Goal: Information Seeking & Learning: Learn about a topic

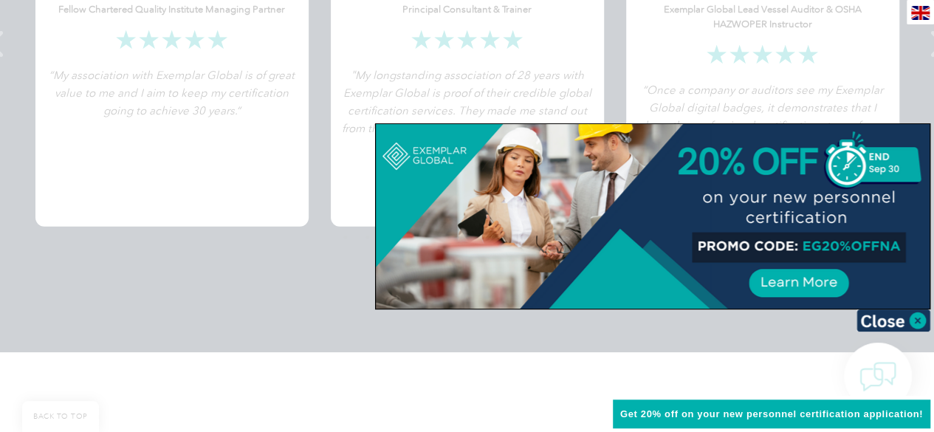
scroll to position [3397, 0]
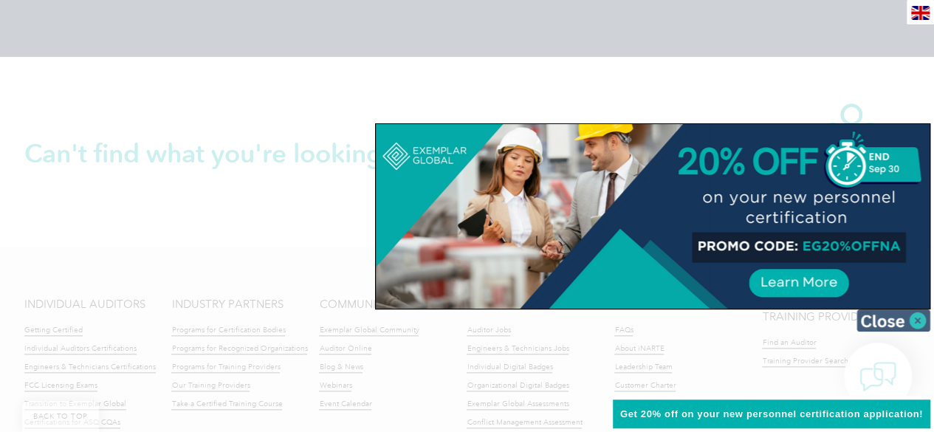
click at [907, 321] on img at bounding box center [894, 320] width 74 height 22
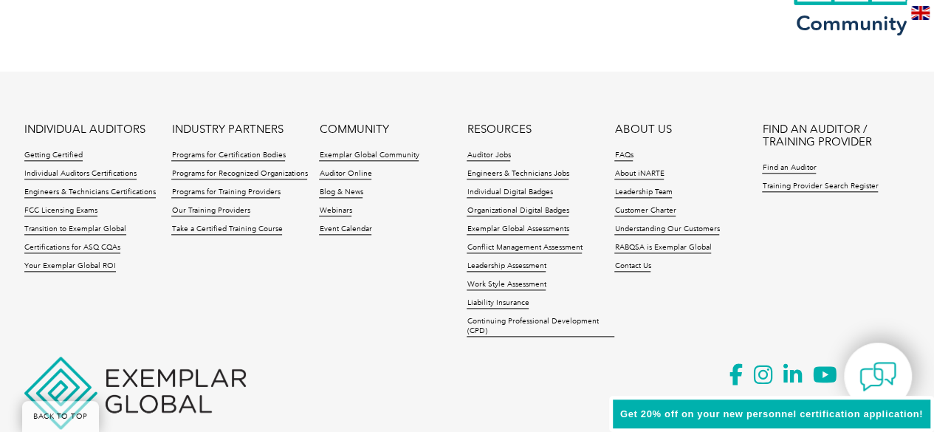
scroll to position [3611, 0]
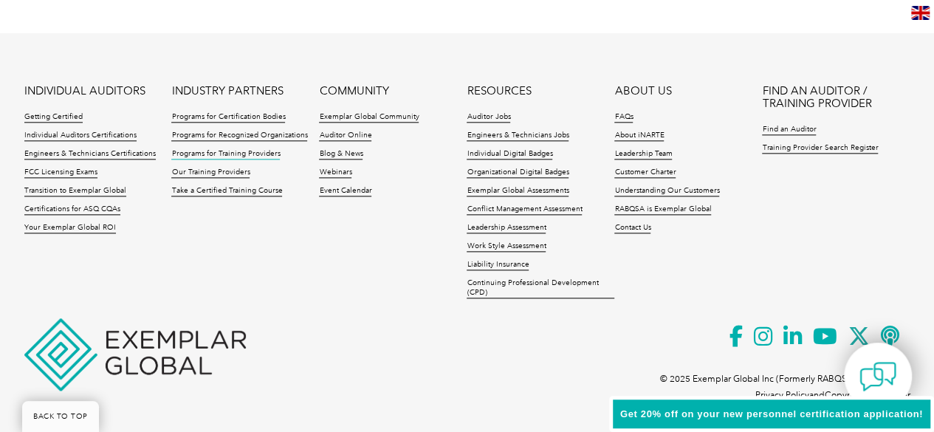
click at [227, 149] on link "Programs for Training Providers" at bounding box center [225, 154] width 109 height 10
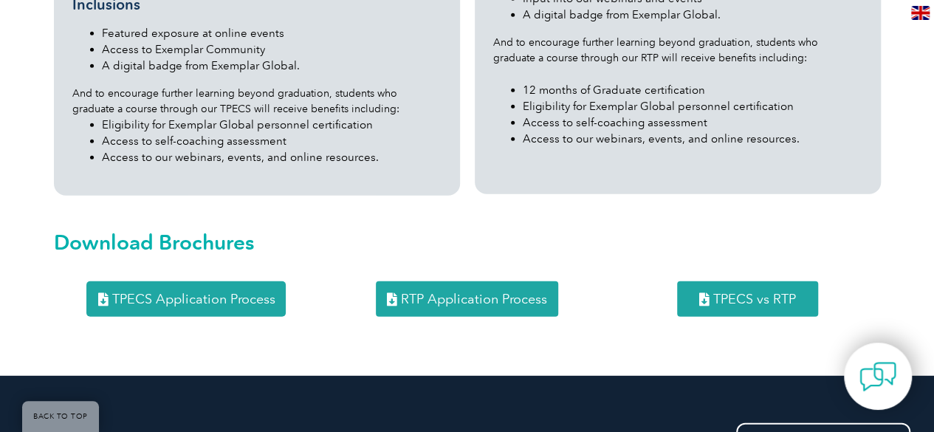
scroll to position [2016, 0]
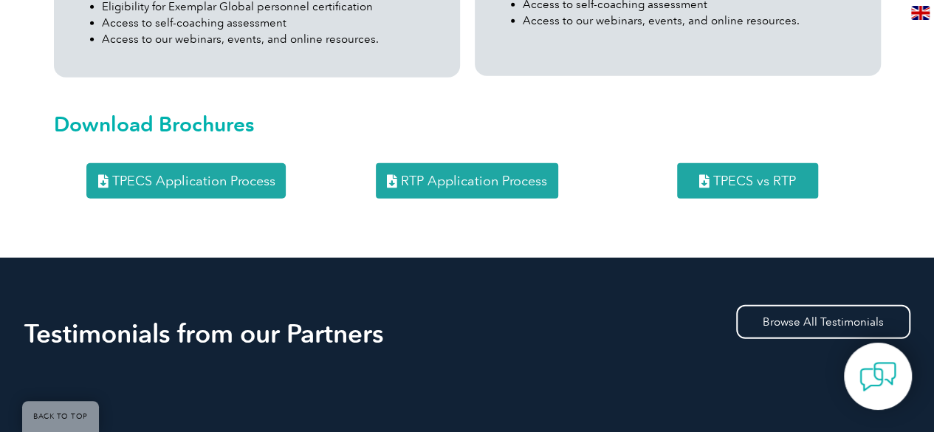
click at [250, 163] on link "TPECS Application Process" at bounding box center [185, 180] width 199 height 35
click at [456, 163] on link "RTP Application Process" at bounding box center [467, 180] width 182 height 35
click at [758, 163] on link "TPECS vs RTP" at bounding box center [747, 180] width 141 height 35
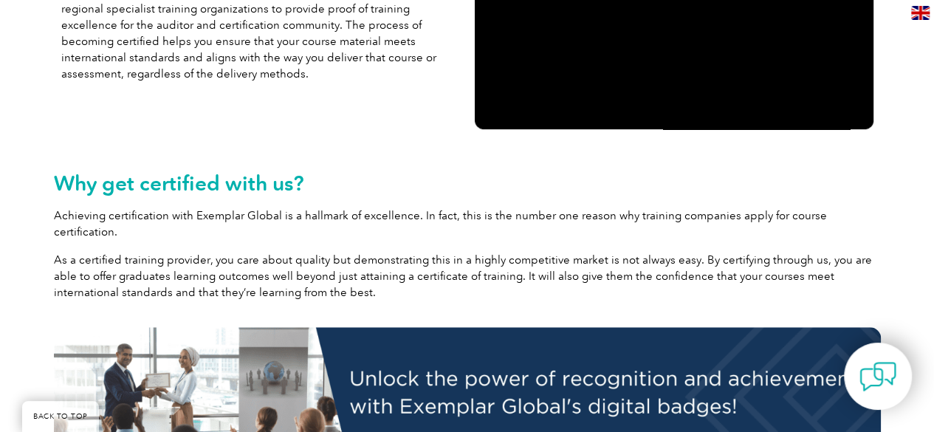
scroll to position [0, 0]
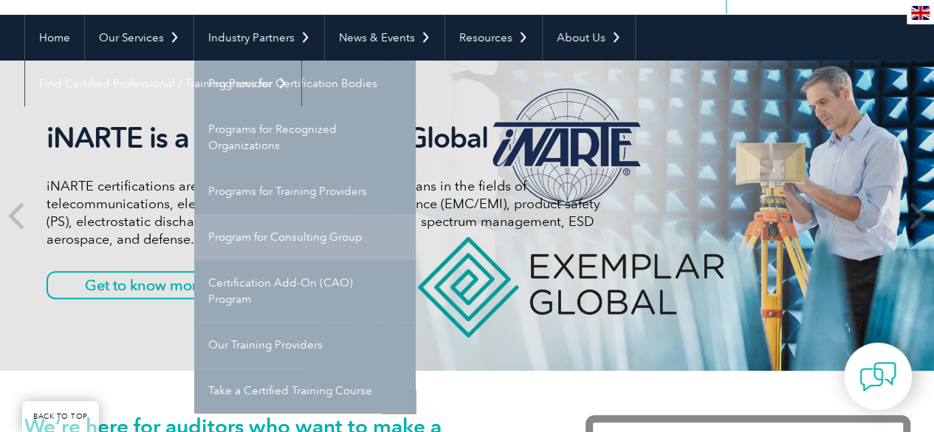
scroll to position [148, 0]
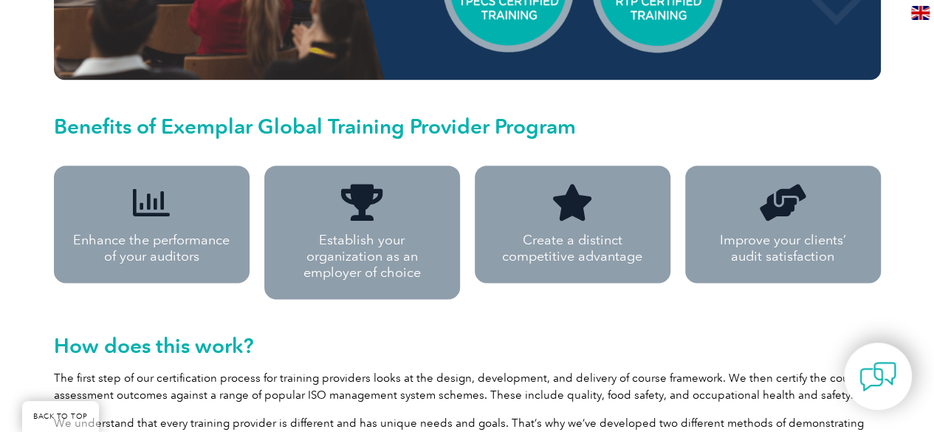
scroll to position [886, 0]
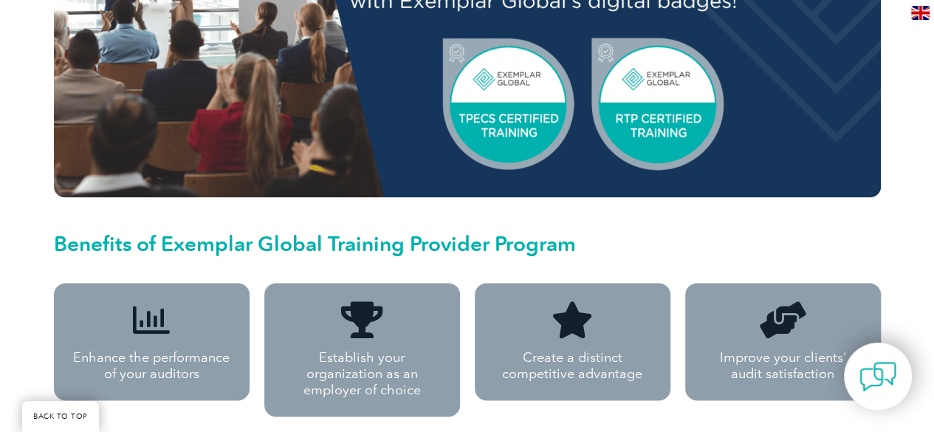
click at [754, 238] on h2 "Benefits of Exemplar Global Training Provider Program" at bounding box center [467, 244] width 827 height 24
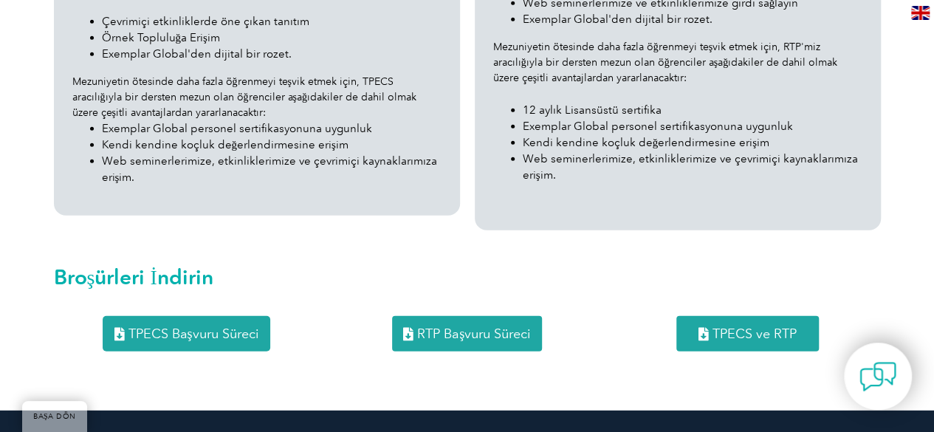
scroll to position [2068, 0]
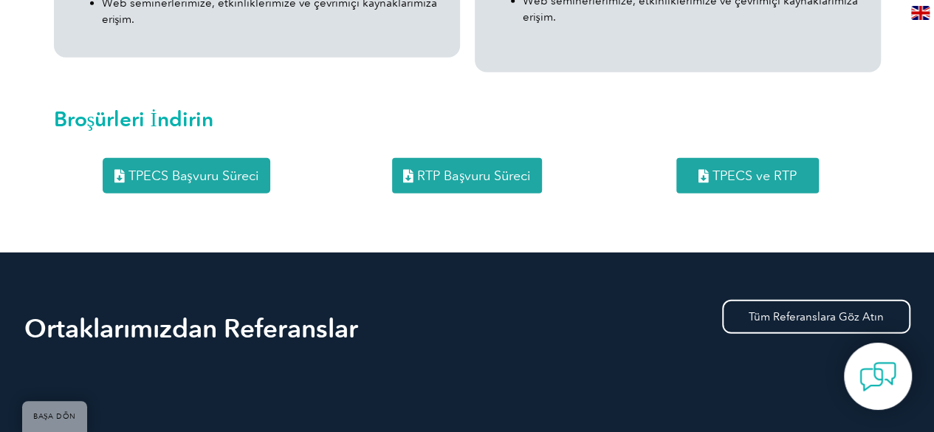
click at [498, 168] on font "RTP Başvuru Süreci" at bounding box center [474, 176] width 114 height 16
